Goal: Information Seeking & Learning: Learn about a topic

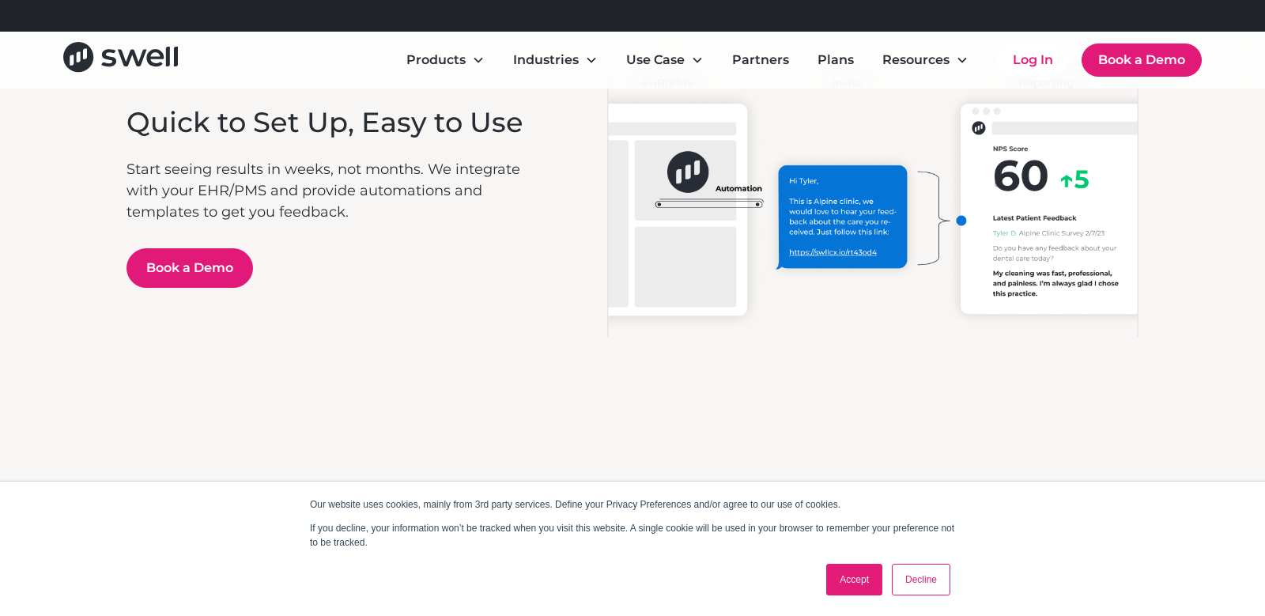
scroll to position [3714, 0]
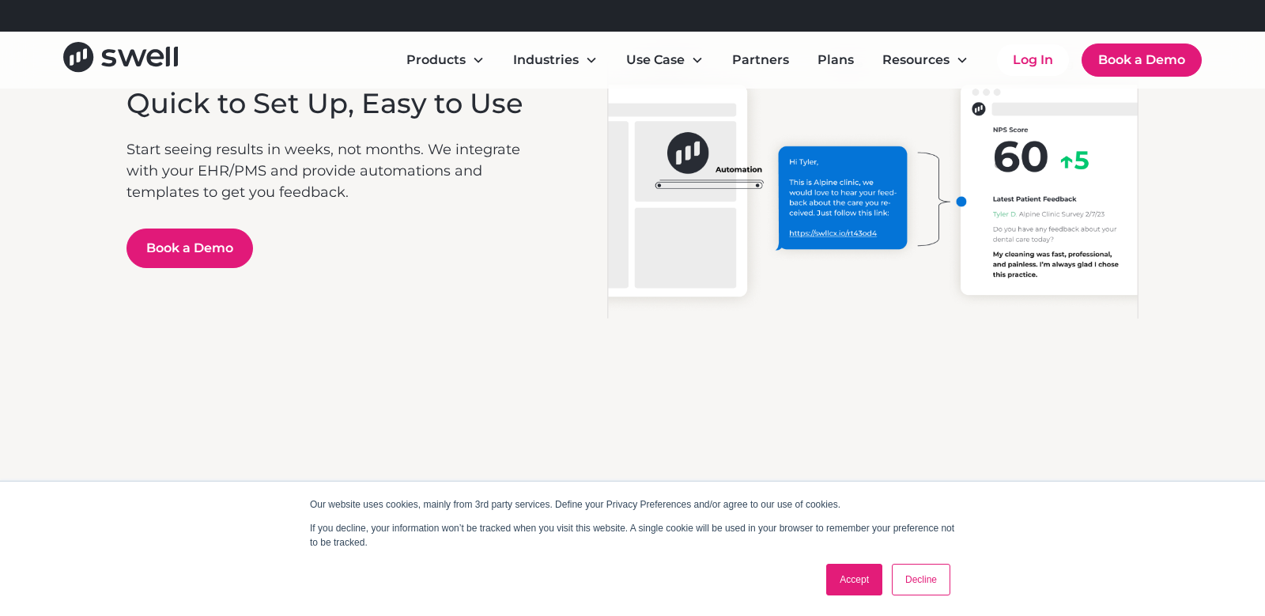
click at [909, 572] on link "Decline" at bounding box center [921, 580] width 59 height 32
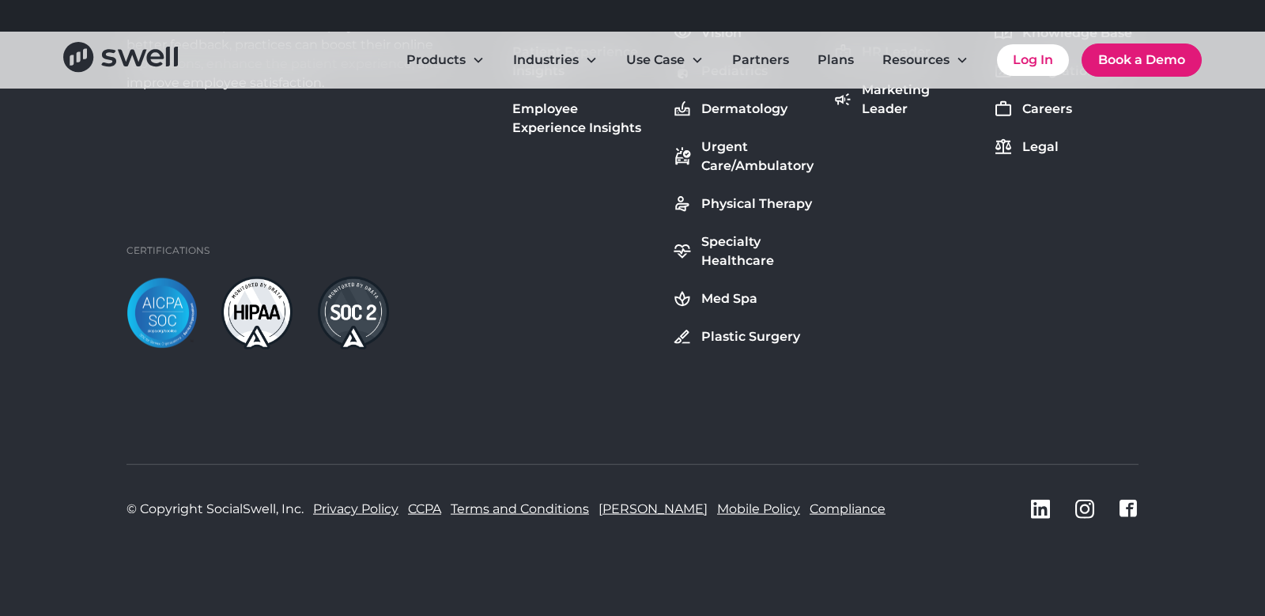
scroll to position [6015, 0]
click at [348, 507] on link "Privacy Policy" at bounding box center [355, 508] width 85 height 19
click at [353, 512] on link "Privacy Policy" at bounding box center [355, 508] width 85 height 19
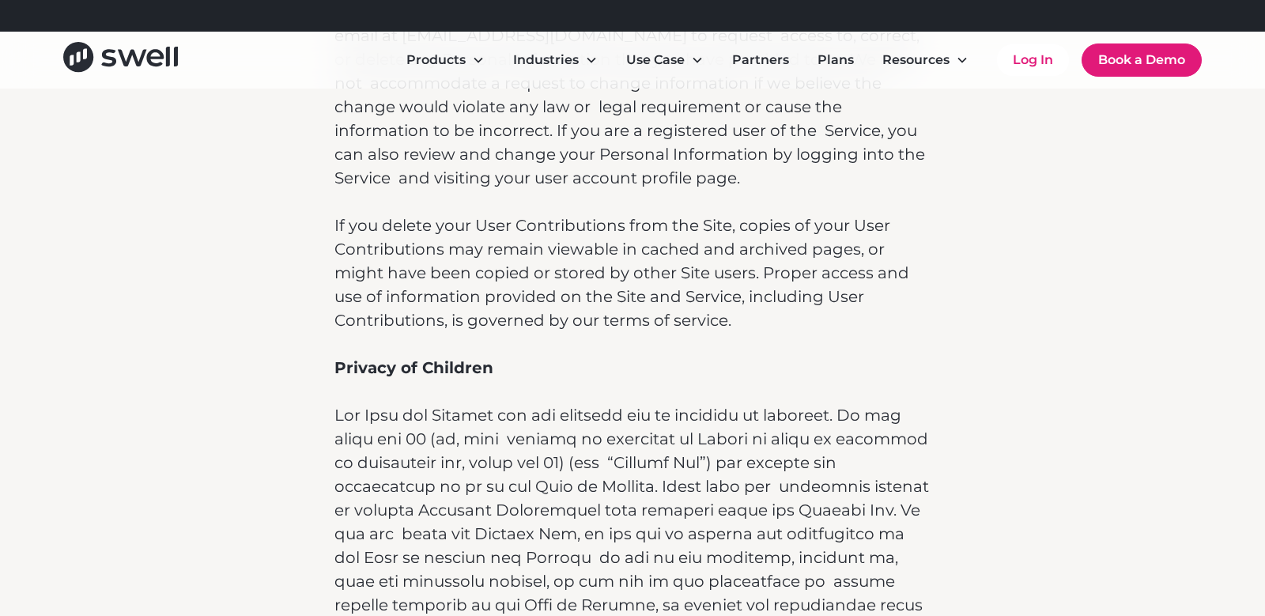
scroll to position [9495, 0]
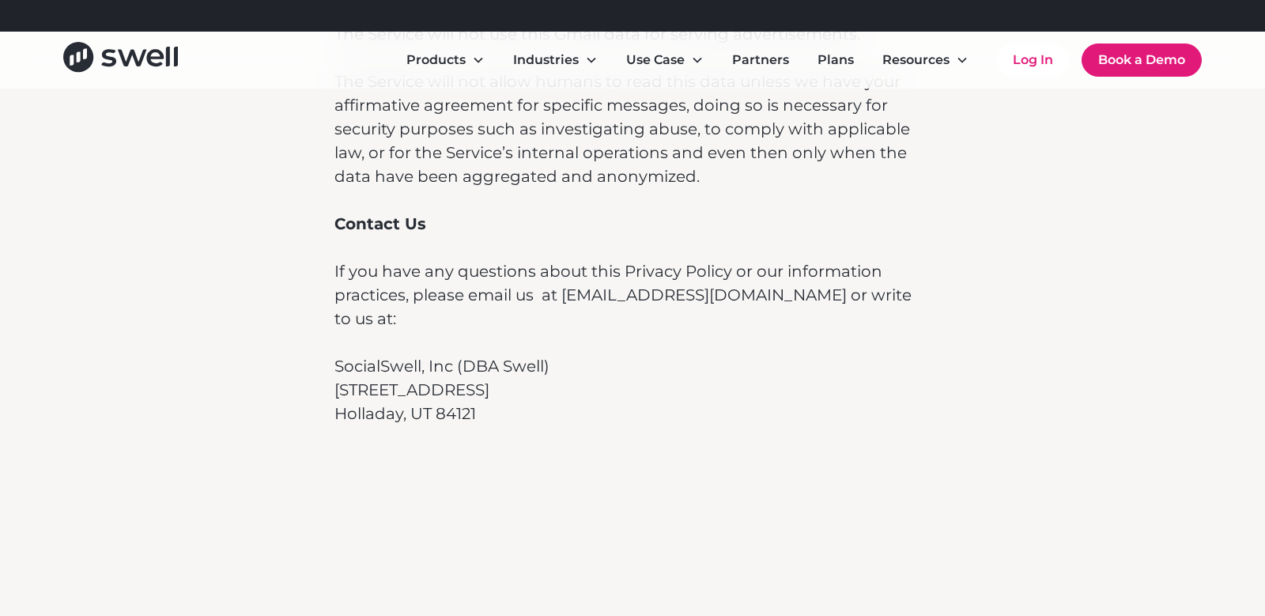
scroll to position [11052, 0]
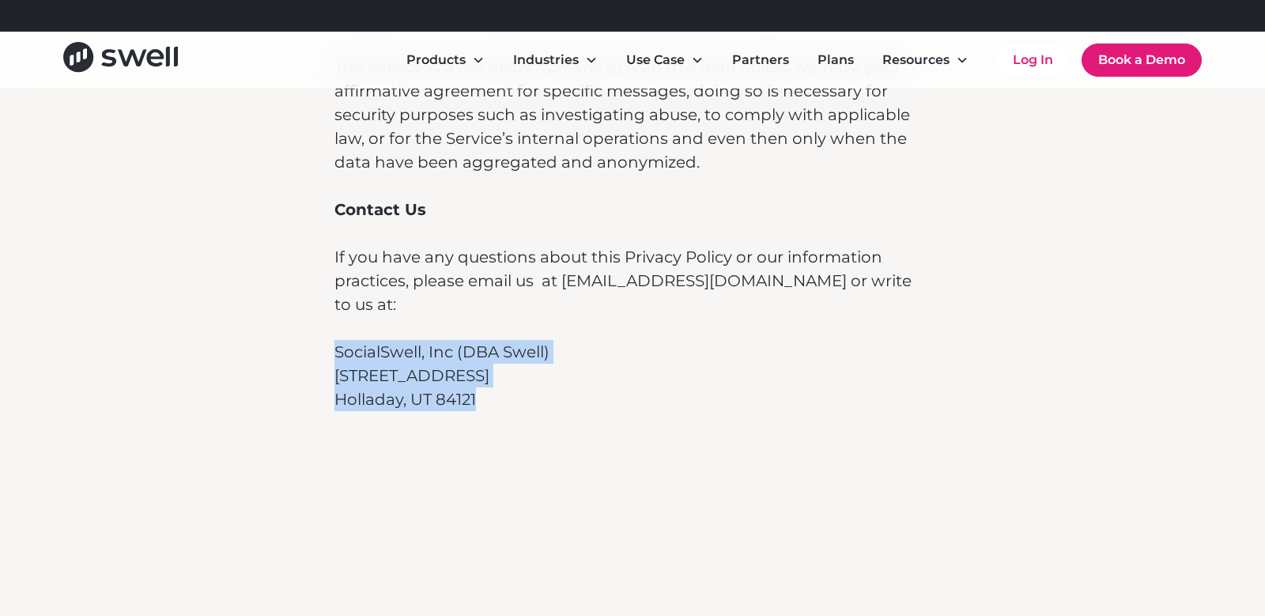
drag, startPoint x: 458, startPoint y: 381, endPoint x: 321, endPoint y: 333, distance: 145.1
copy div "SocialSwell, Inc (DBA Swell) 6510 S Millrock Suite 300 Holladay, UT 84121"
